Goal: Book appointment/travel/reservation

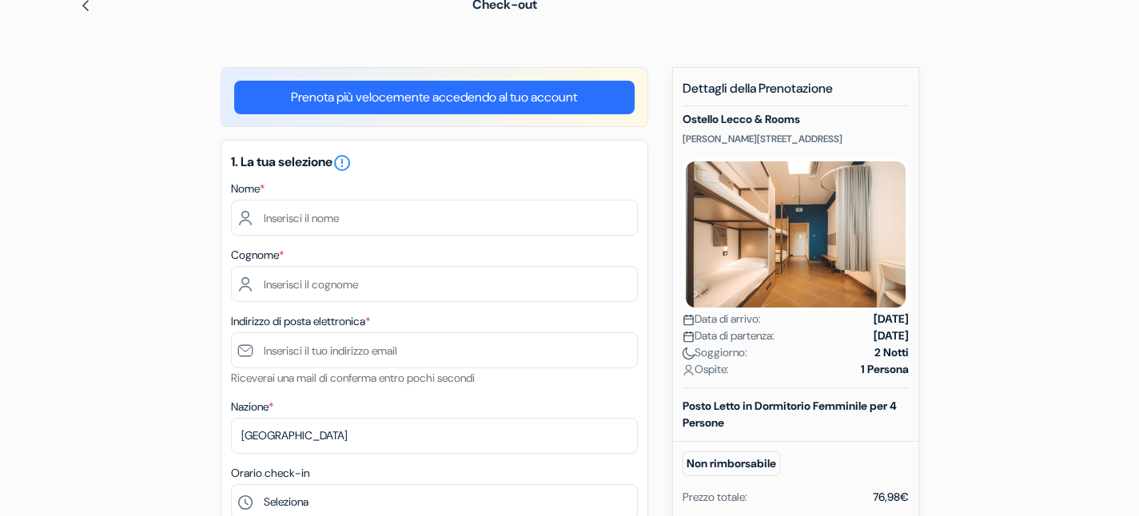
scroll to position [88, 0]
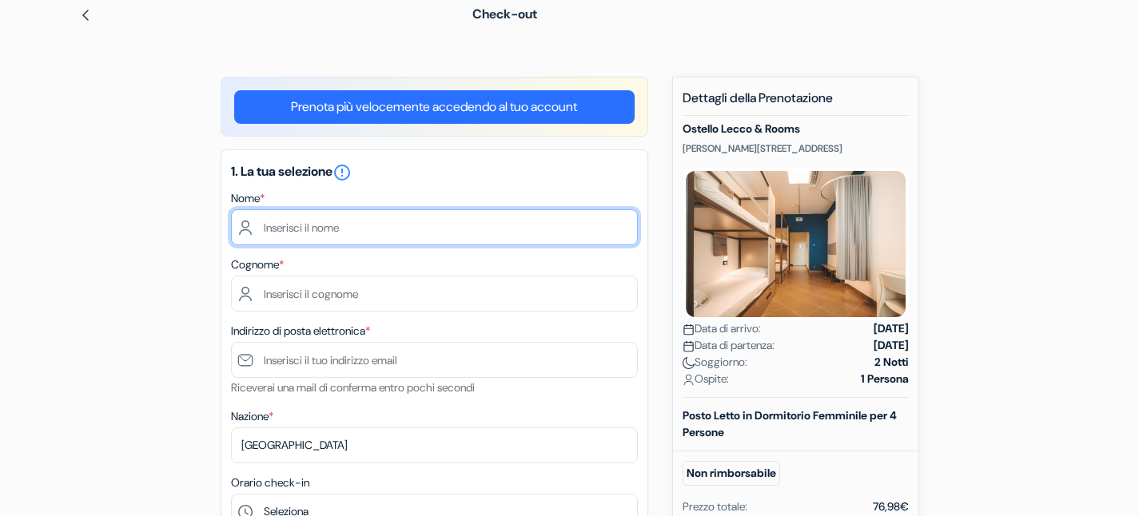
click at [334, 225] on input "text" at bounding box center [434, 227] width 407 height 36
type input "BOURDIN"
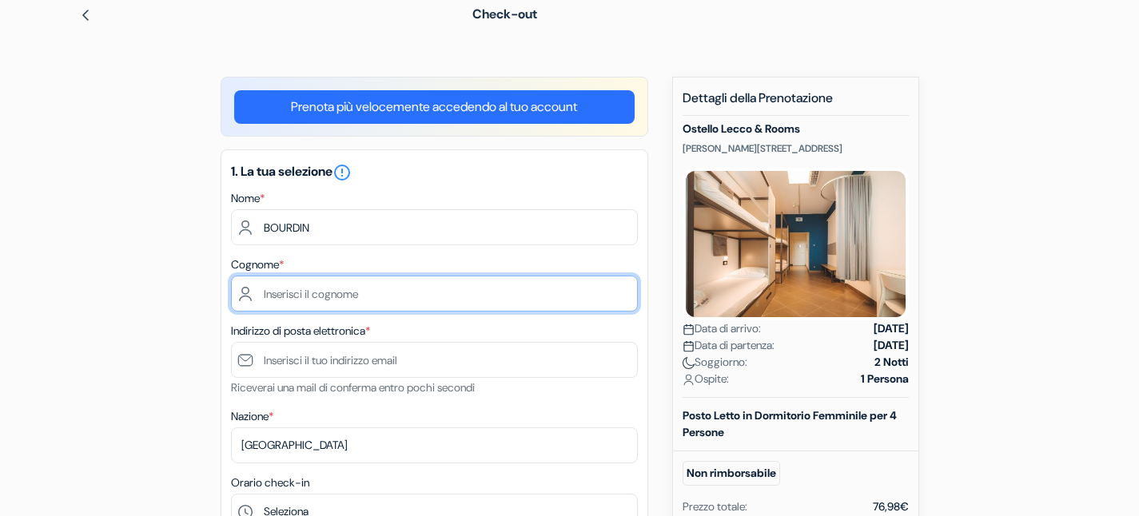
click at [285, 294] on input "text" at bounding box center [434, 294] width 407 height 36
type input "ELSA"
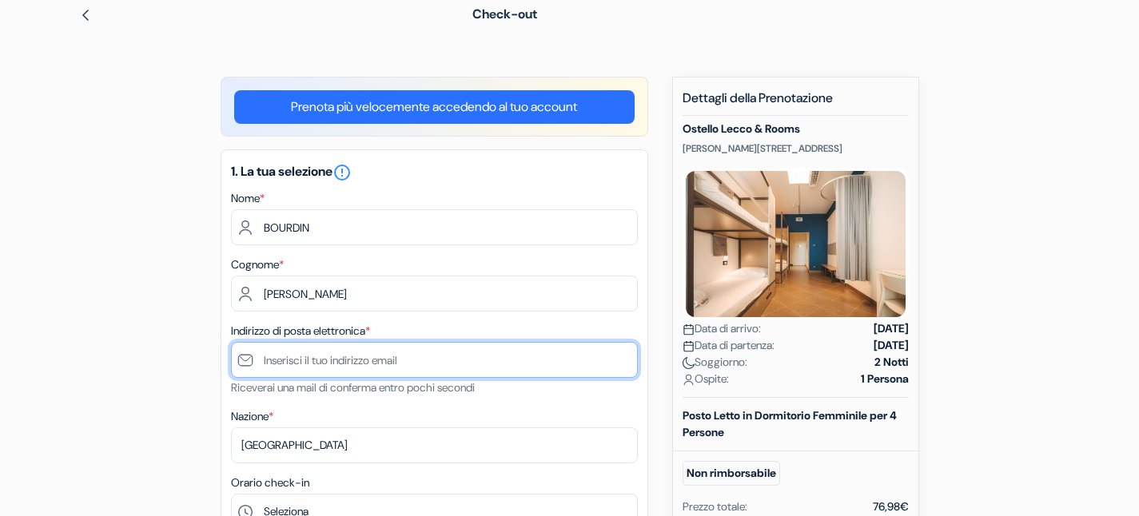
click at [291, 355] on input "text" at bounding box center [434, 360] width 407 height 36
type input "v"
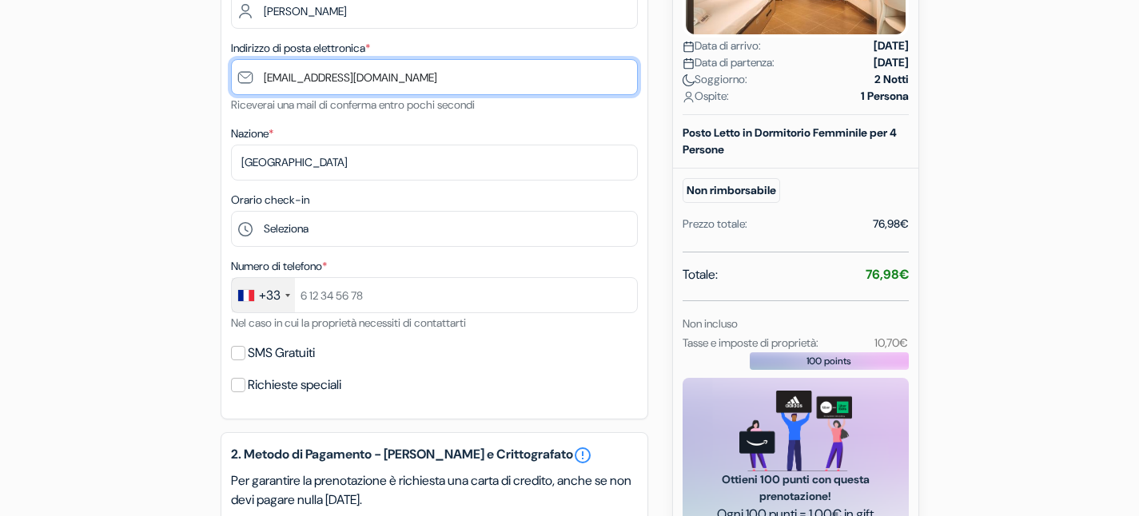
scroll to position [390, 0]
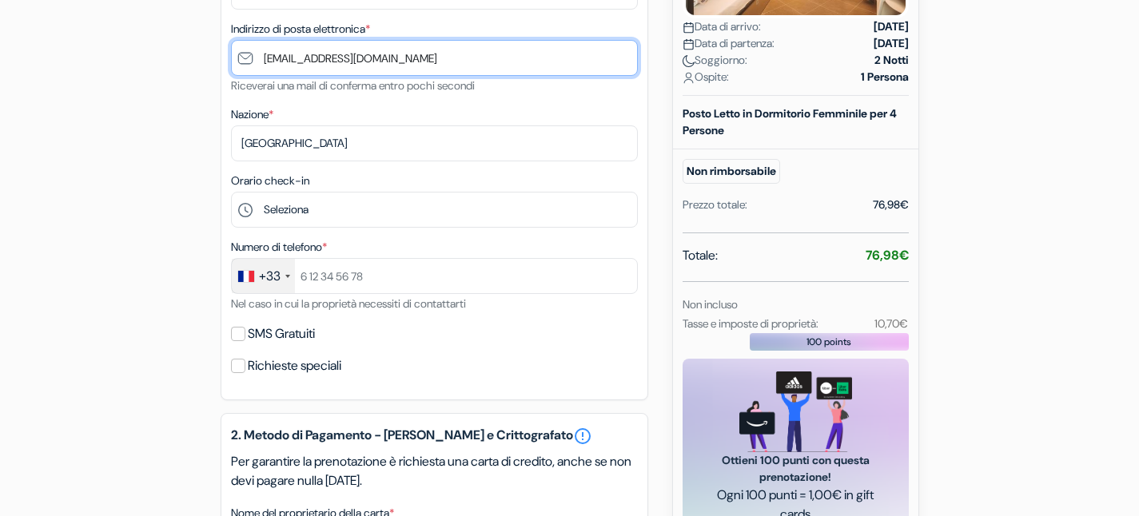
type input "[EMAIL_ADDRESS][DOMAIN_NAME]"
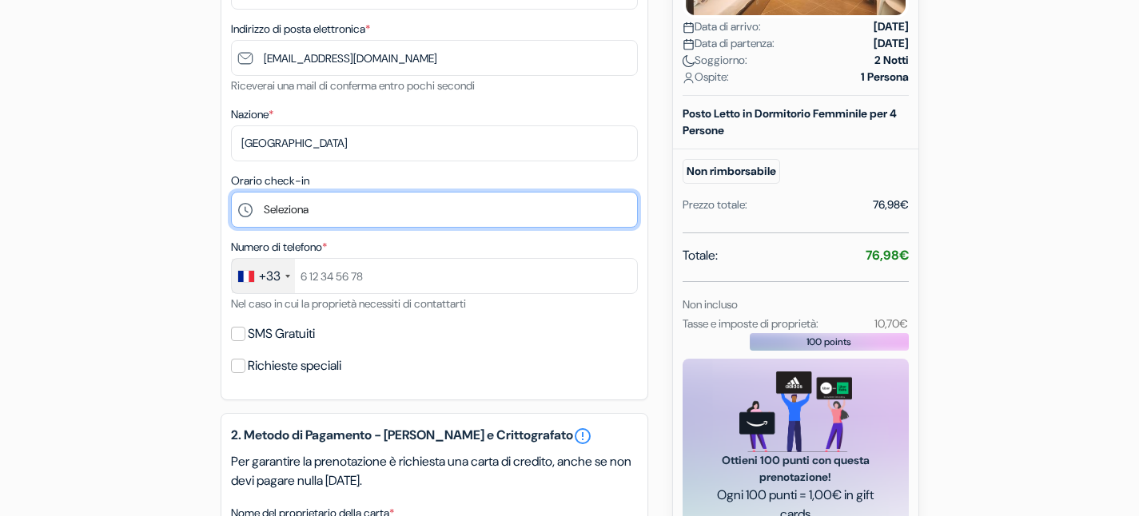
click at [330, 205] on select "Seleziona 14:00 15:00 16:00 17:00 18:00 19:00 20:00 21:00" at bounding box center [434, 210] width 407 height 36
select select "17"
click at [231, 192] on select "Seleziona 14:00 15:00 16:00 17:00 18:00 19:00 20:00 21:00" at bounding box center [434, 210] width 407 height 36
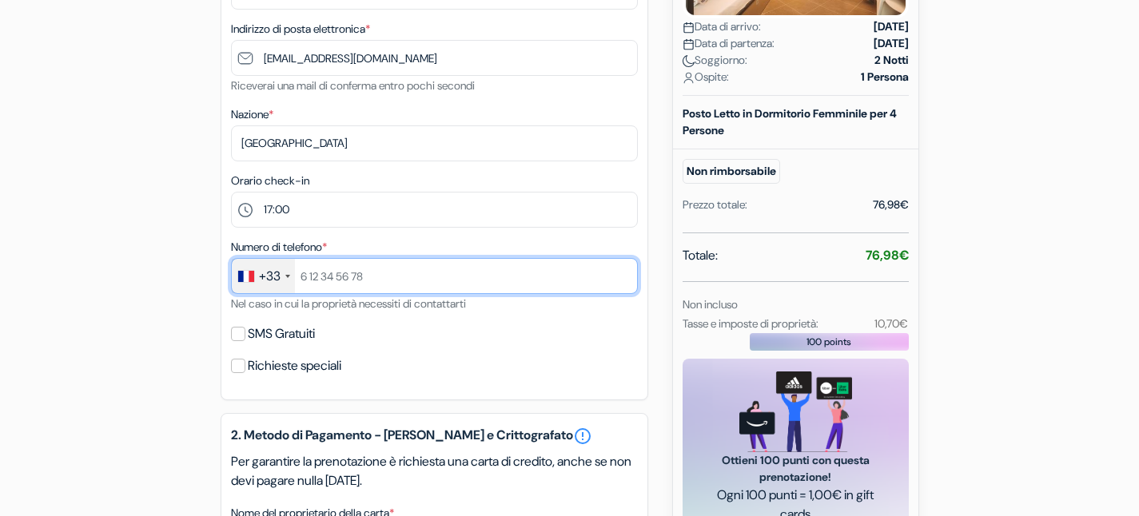
click at [379, 289] on input "text" at bounding box center [434, 276] width 407 height 36
type input "613060154"
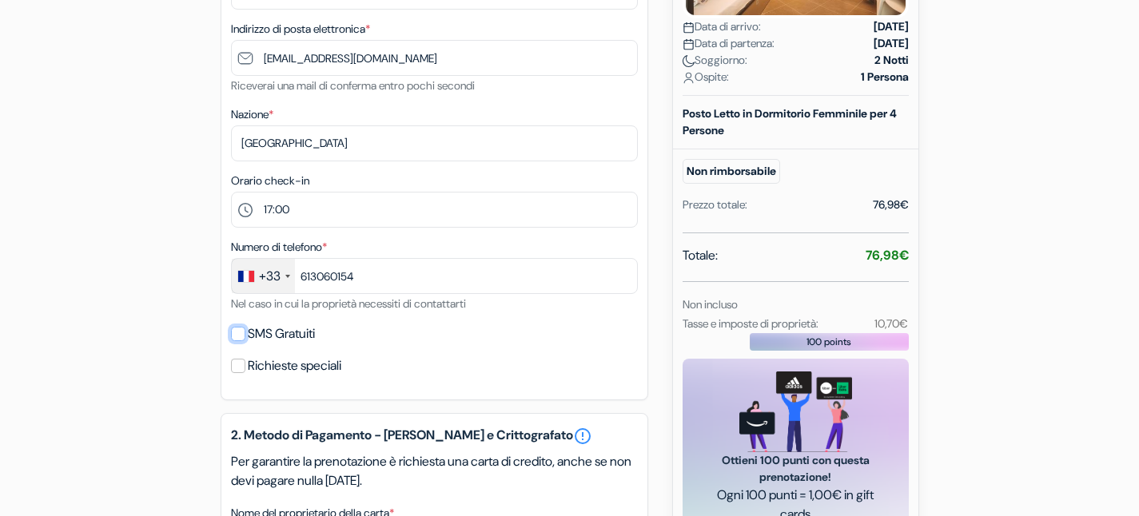
click at [241, 334] on input "SMS Gratuiti" at bounding box center [238, 334] width 14 height 14
checkbox input "true"
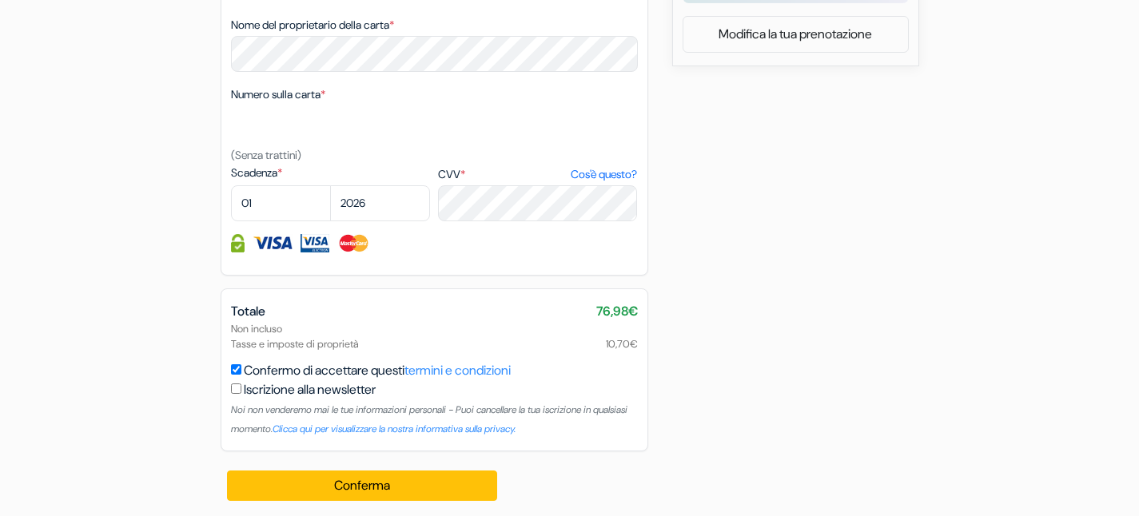
scroll to position [925, 0]
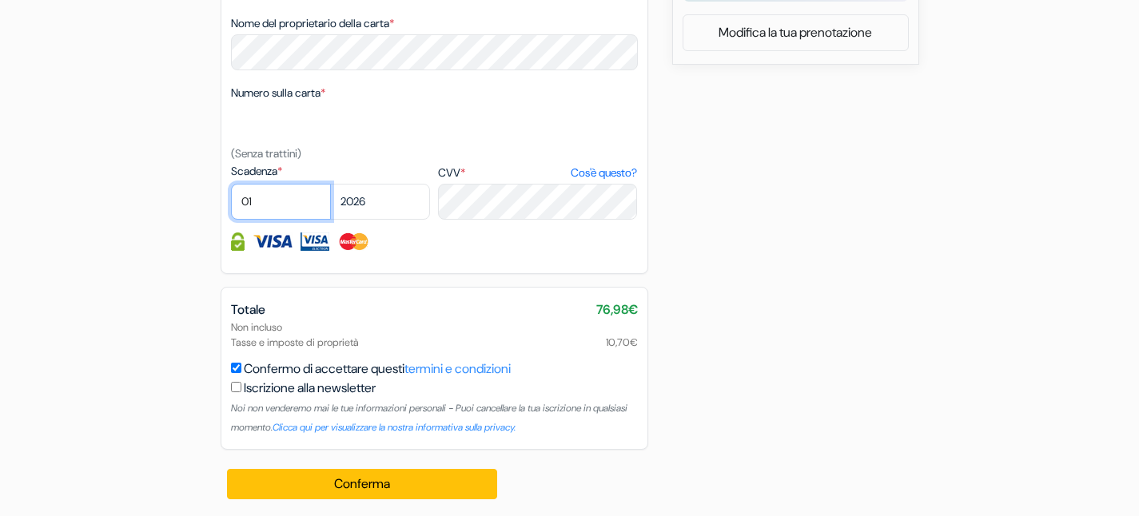
click at [281, 201] on select "01 02 03 04 05 06 07 08 09 10 11 12" at bounding box center [281, 202] width 100 height 36
select select "08"
click at [231, 184] on select "01 02 03 04 05 06 07 08 09 10 11 12" at bounding box center [281, 202] width 100 height 36
click at [381, 195] on select "2025 2026 2027 2028 2029 2030 2031 2032 2033 2034 2035 2036 2037 2038 2039 2040…" at bounding box center [380, 202] width 100 height 36
select select "2030"
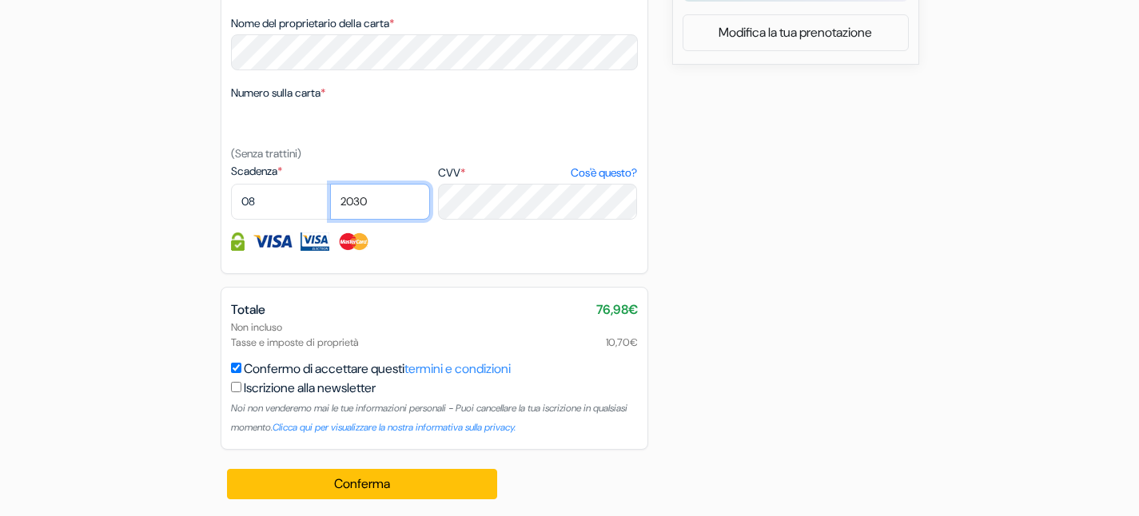
click at [330, 184] on select "2025 2026 2027 2028 2029 2030 2031 2032 2033 2034 2035 2036 2037 2038 2039 2040…" at bounding box center [380, 202] width 100 height 36
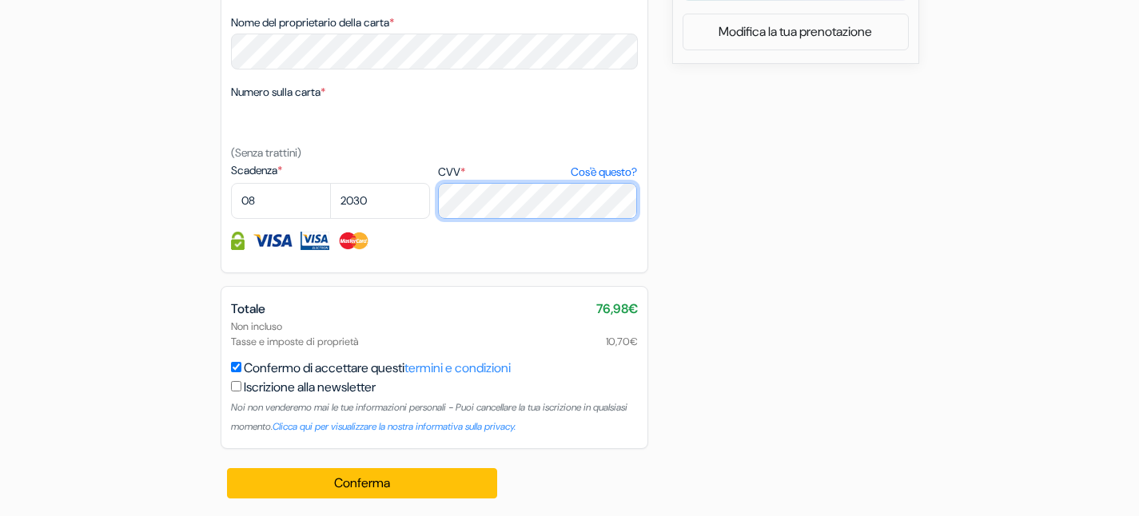
scroll to position [928, 0]
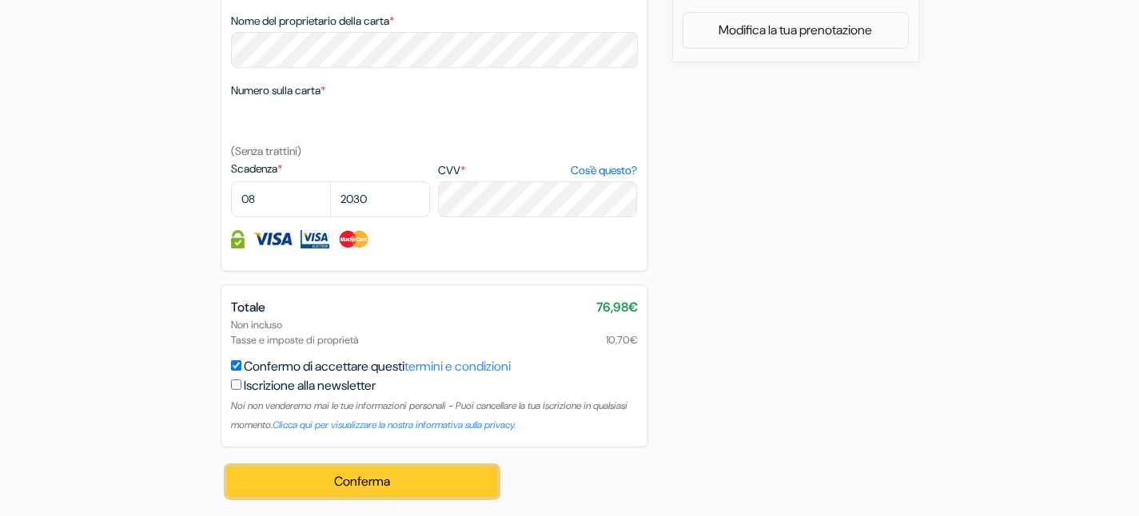
click at [397, 483] on button "Conferma Loading..." at bounding box center [362, 482] width 271 height 30
